Goal: Navigation & Orientation: Find specific page/section

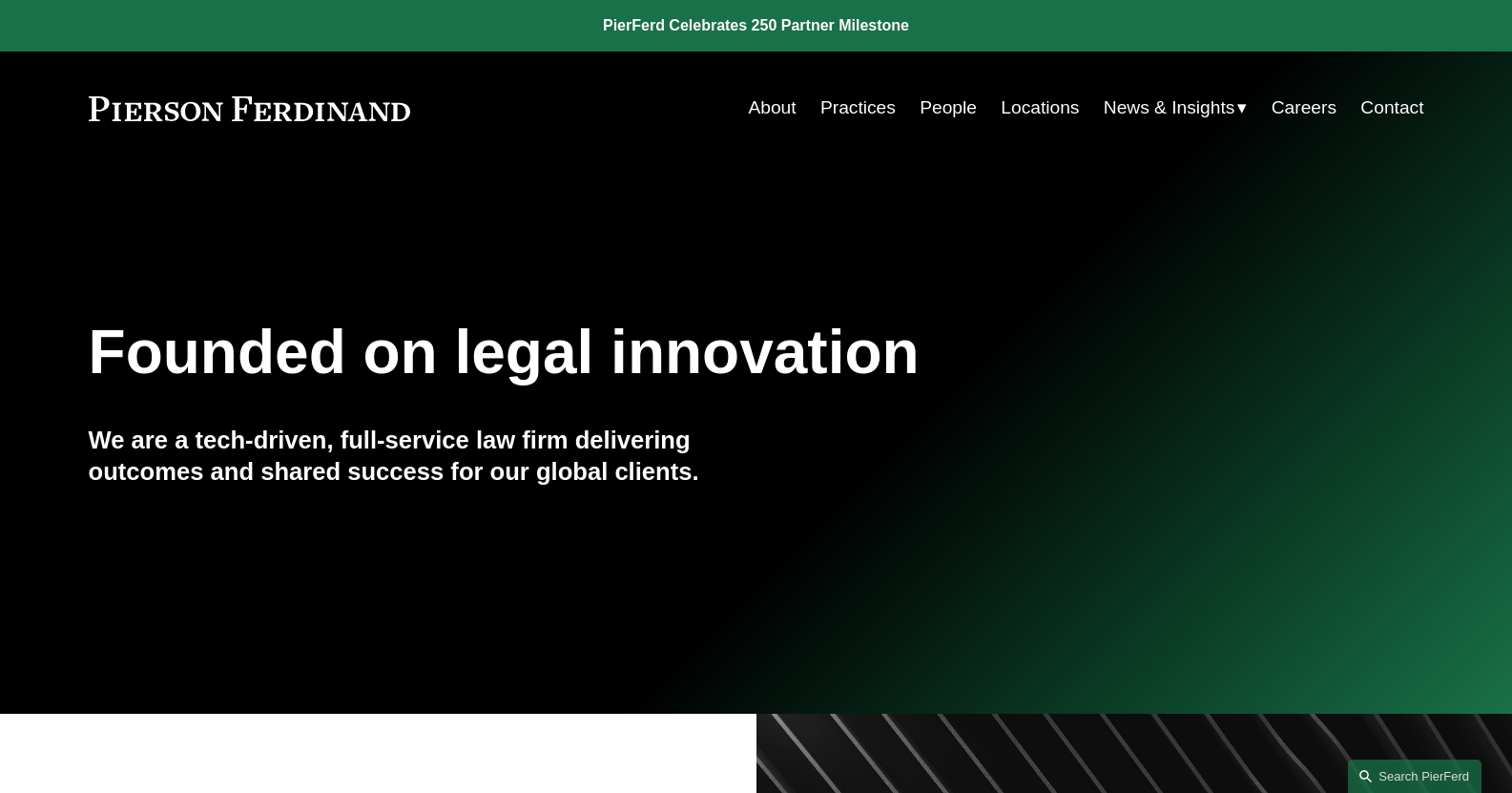
click at [960, 109] on link "People" at bounding box center [948, 108] width 58 height 36
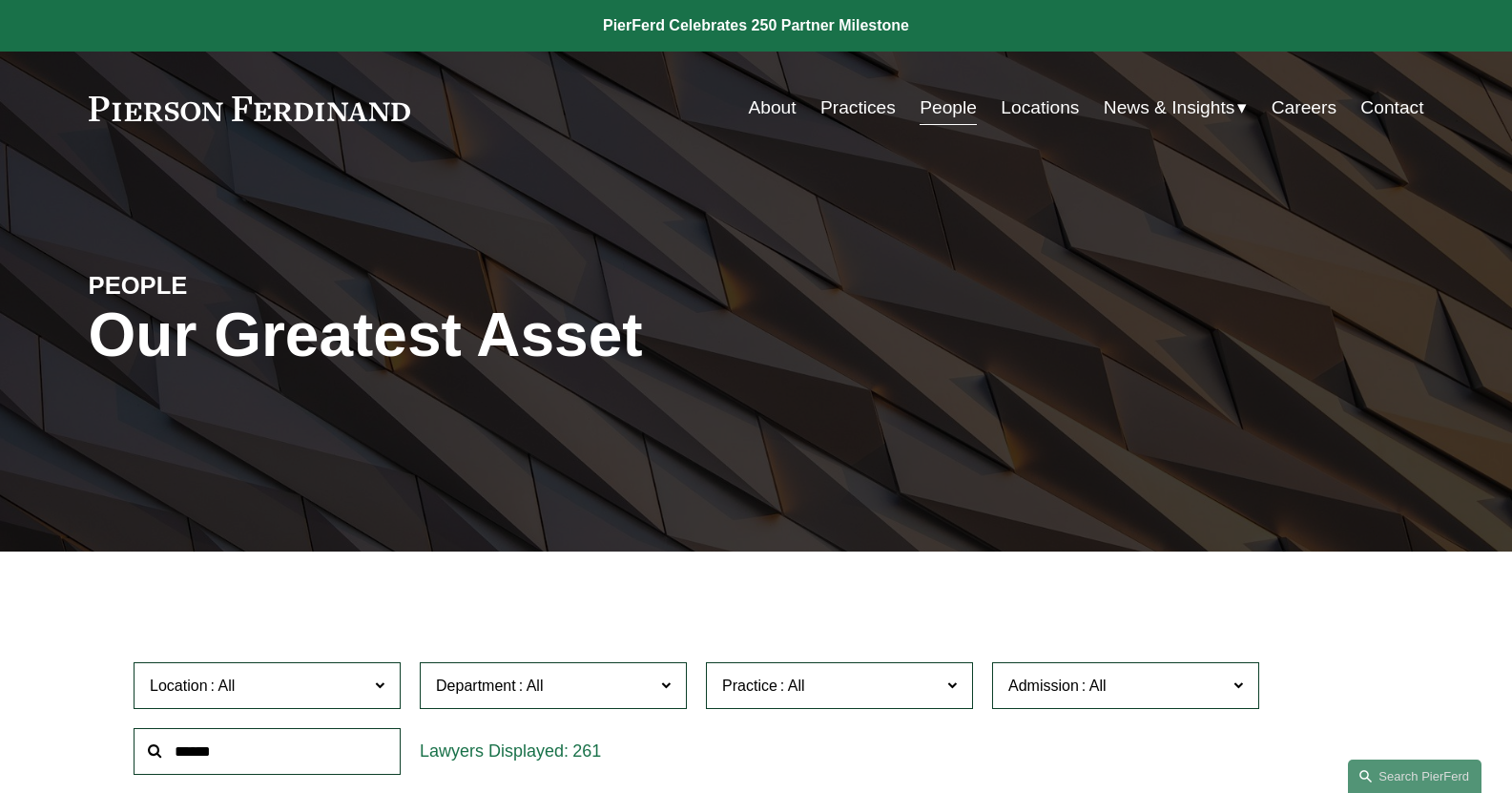
click at [851, 107] on link "Practices" at bounding box center [857, 108] width 76 height 36
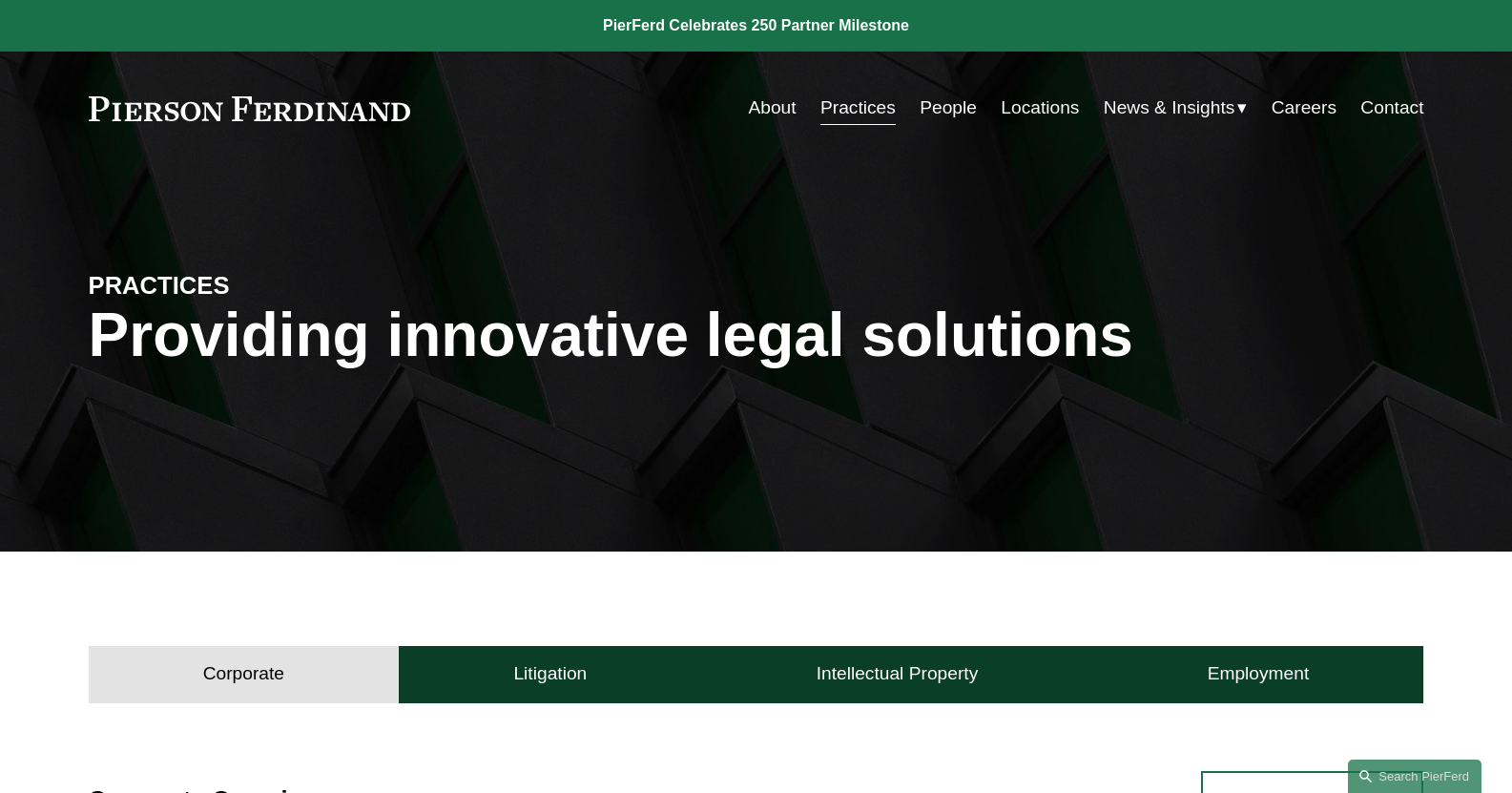
click at [1026, 97] on link "Locations" at bounding box center [1039, 108] width 79 height 36
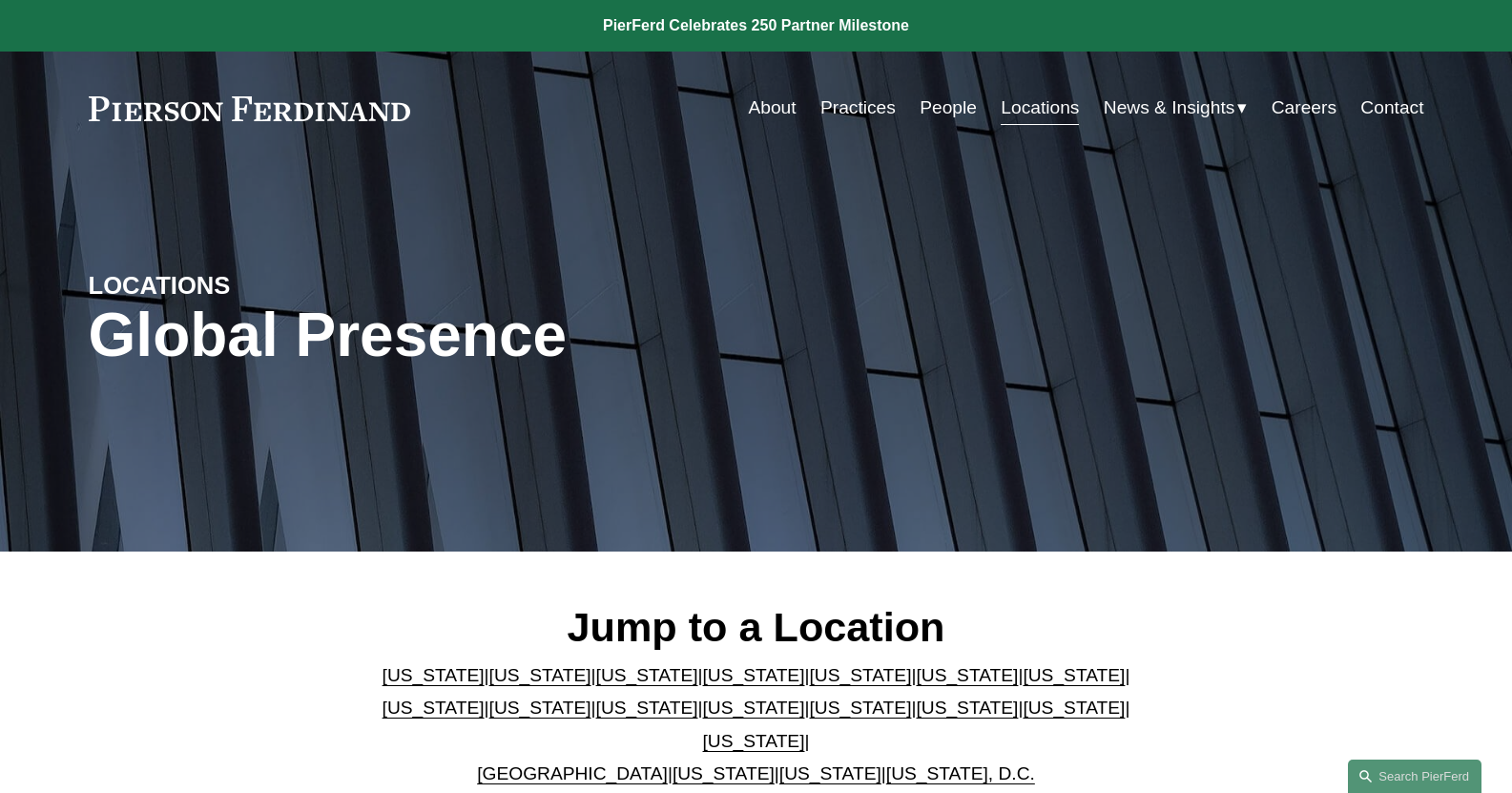
click at [1022, 685] on link "[US_STATE]" at bounding box center [1073, 674] width 102 height 20
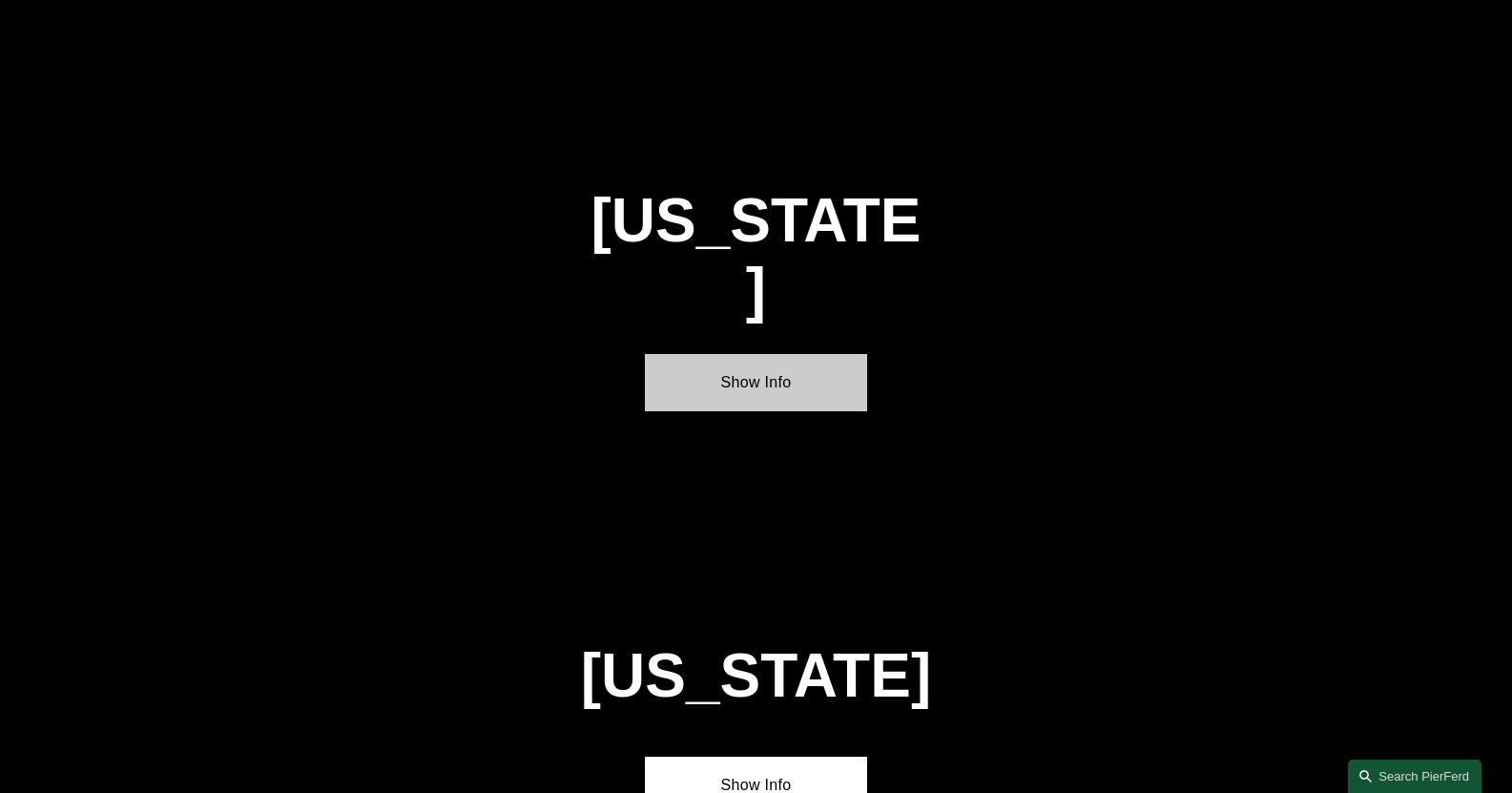
scroll to position [3236, 0]
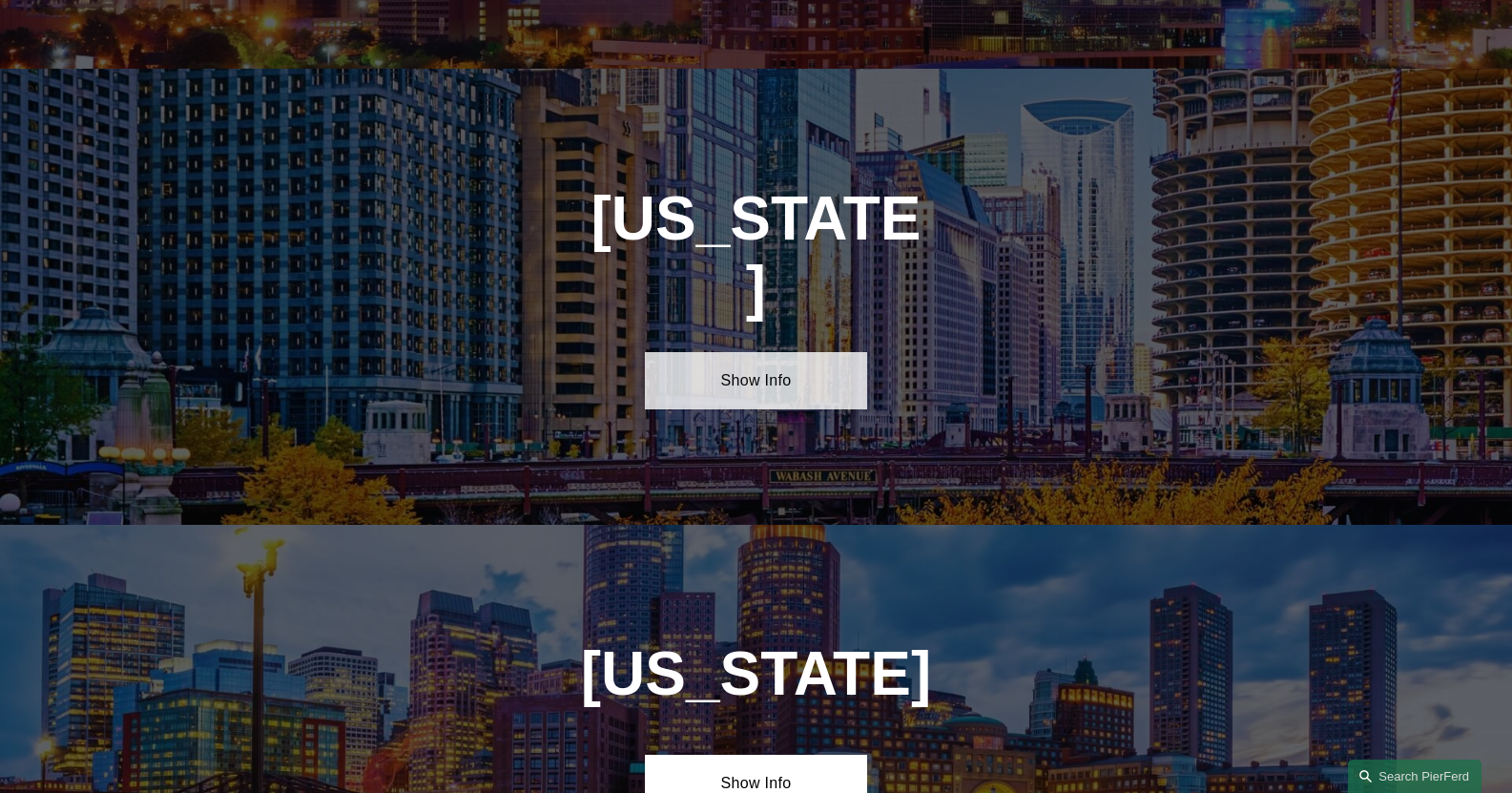
click at [791, 352] on link "Show Info" at bounding box center [756, 381] width 222 height 58
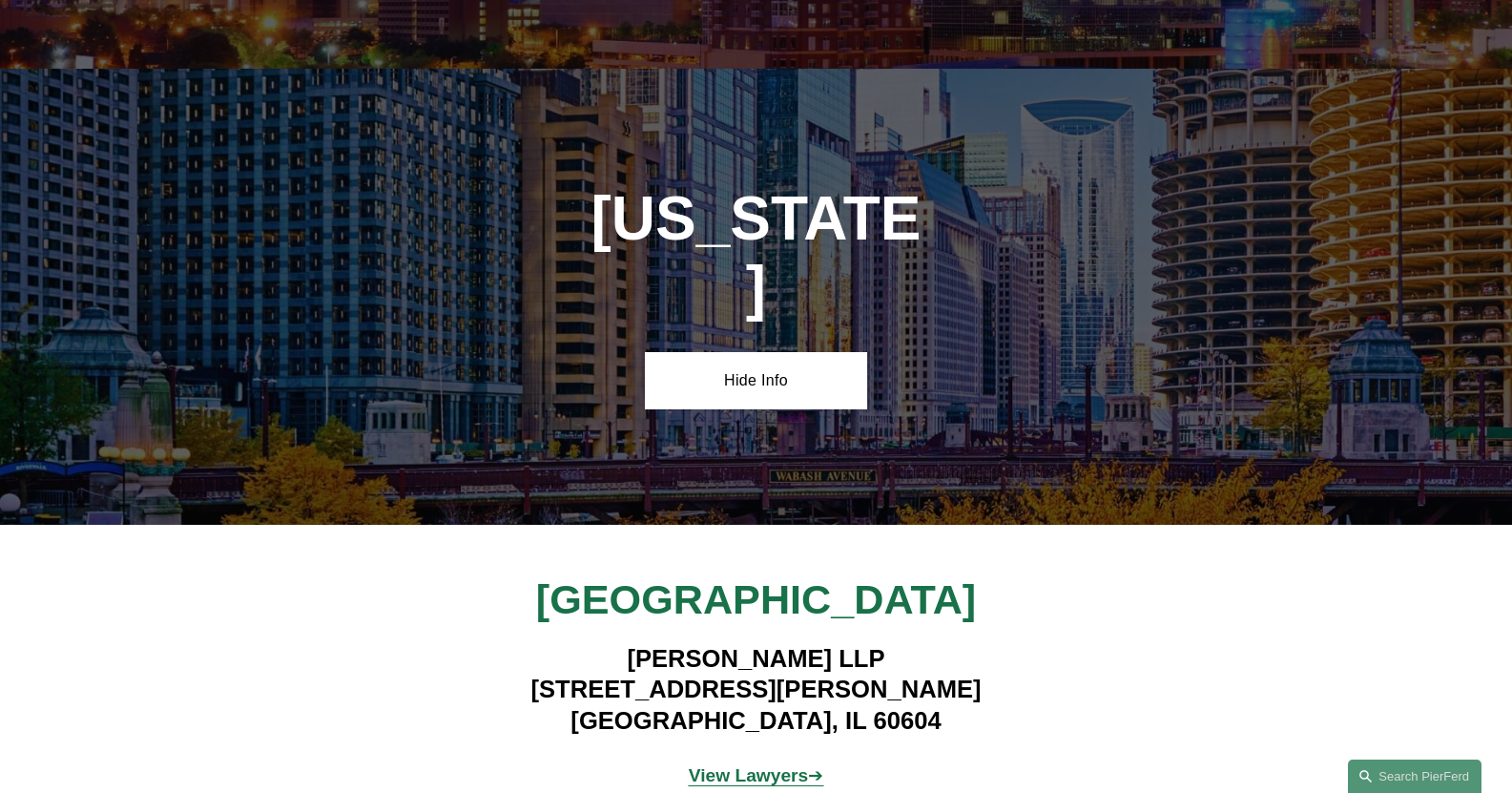
click at [772, 765] on strong "View Lawyers" at bounding box center [748, 775] width 120 height 20
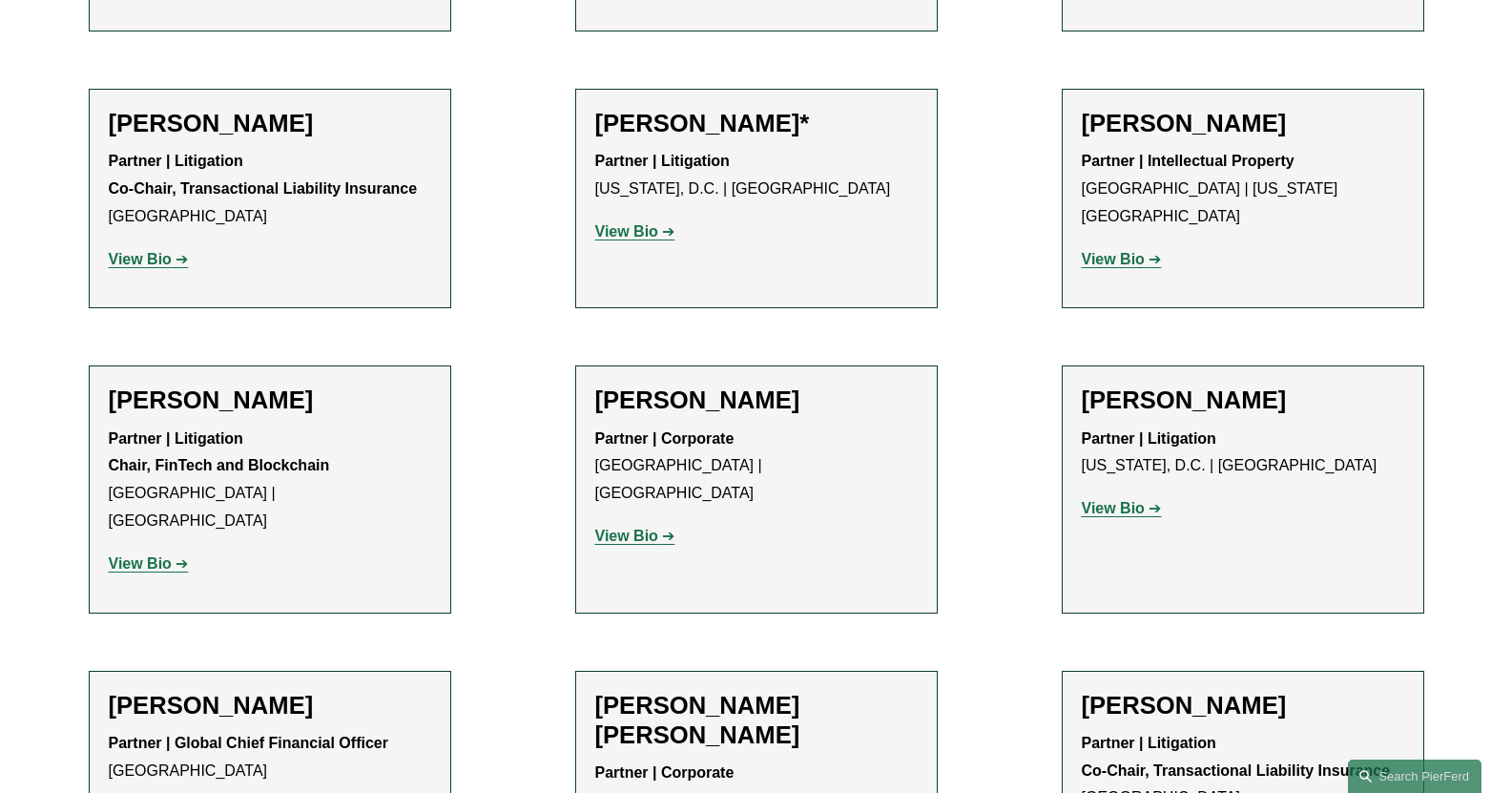
scroll to position [1049, 0]
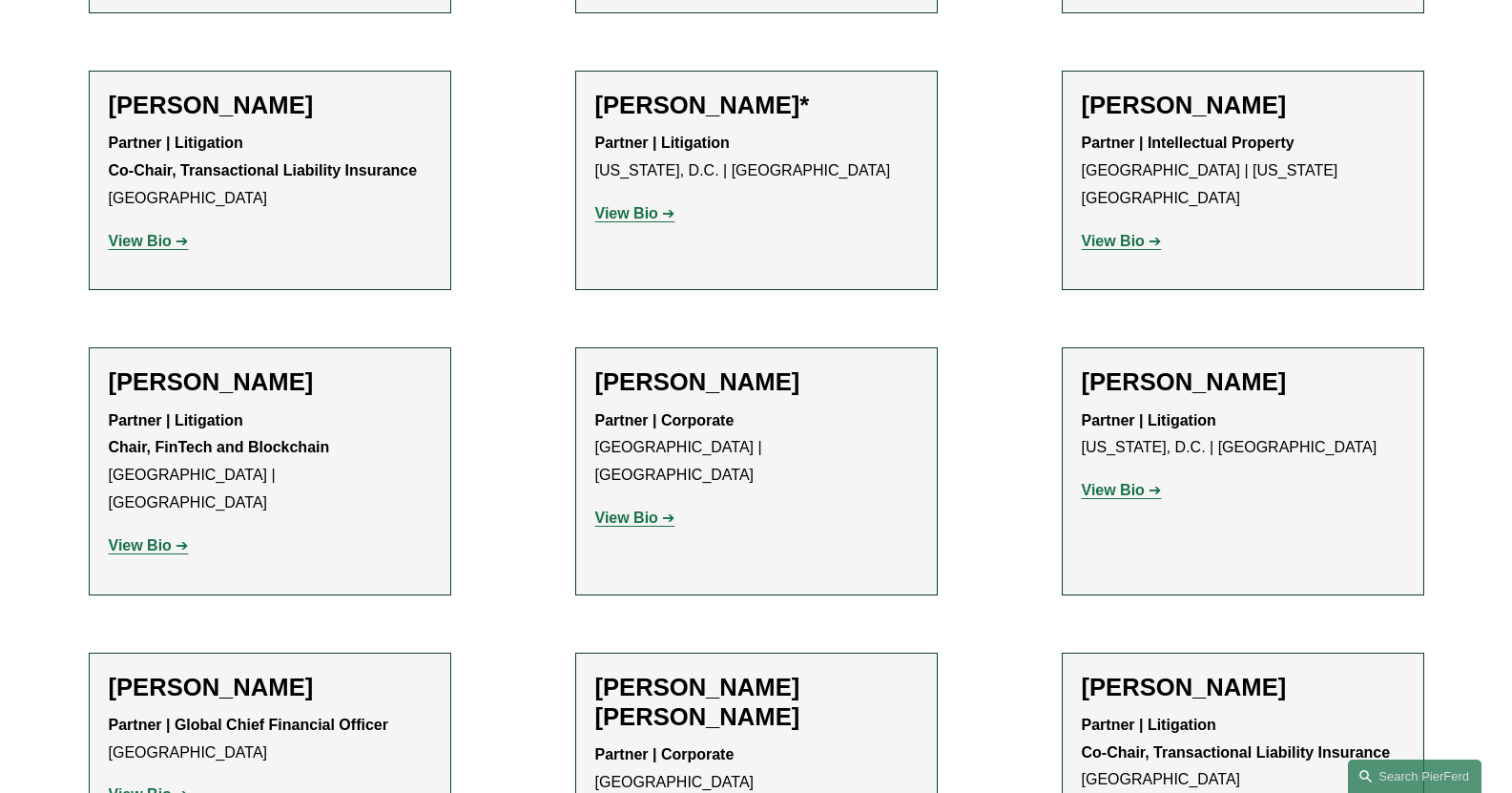
click at [1109, 481] on strong "View Bio" at bounding box center [1113, 489] width 63 height 16
